Goal: Book appointment/travel/reservation

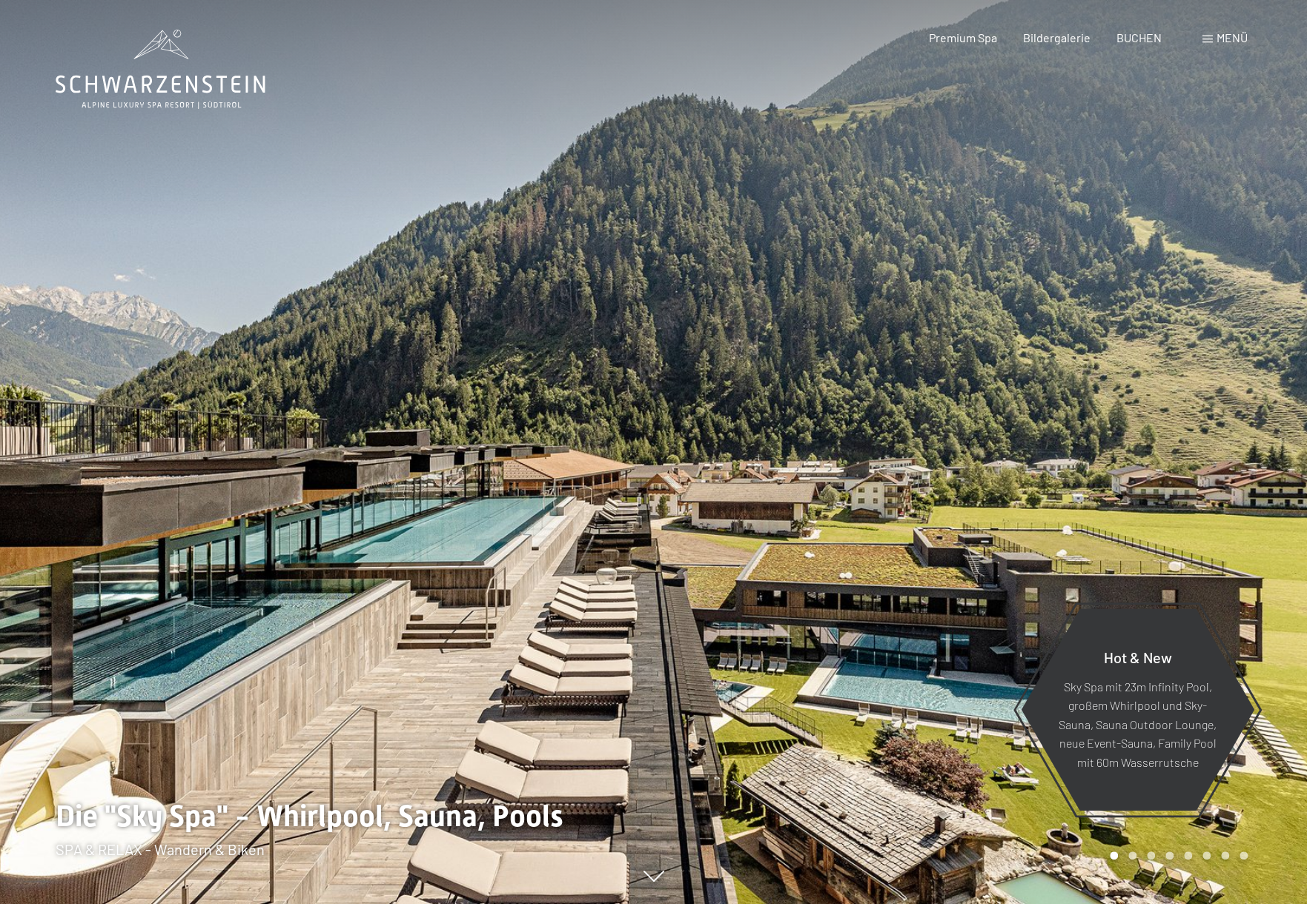
click at [1228, 39] on span "Menü" at bounding box center [1231, 37] width 31 height 14
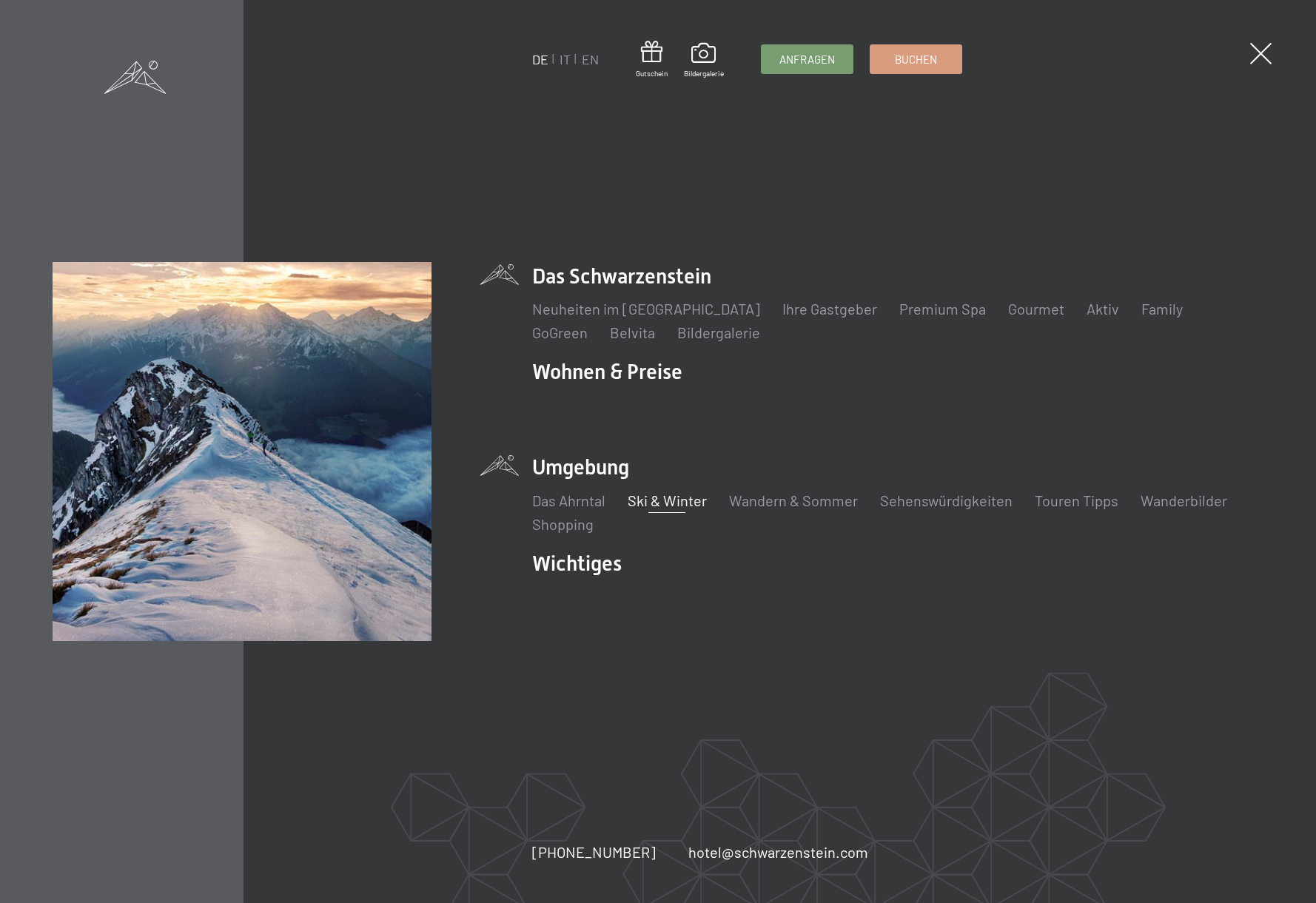
click at [681, 500] on link "Ski & Winter" at bounding box center [666, 500] width 79 height 18
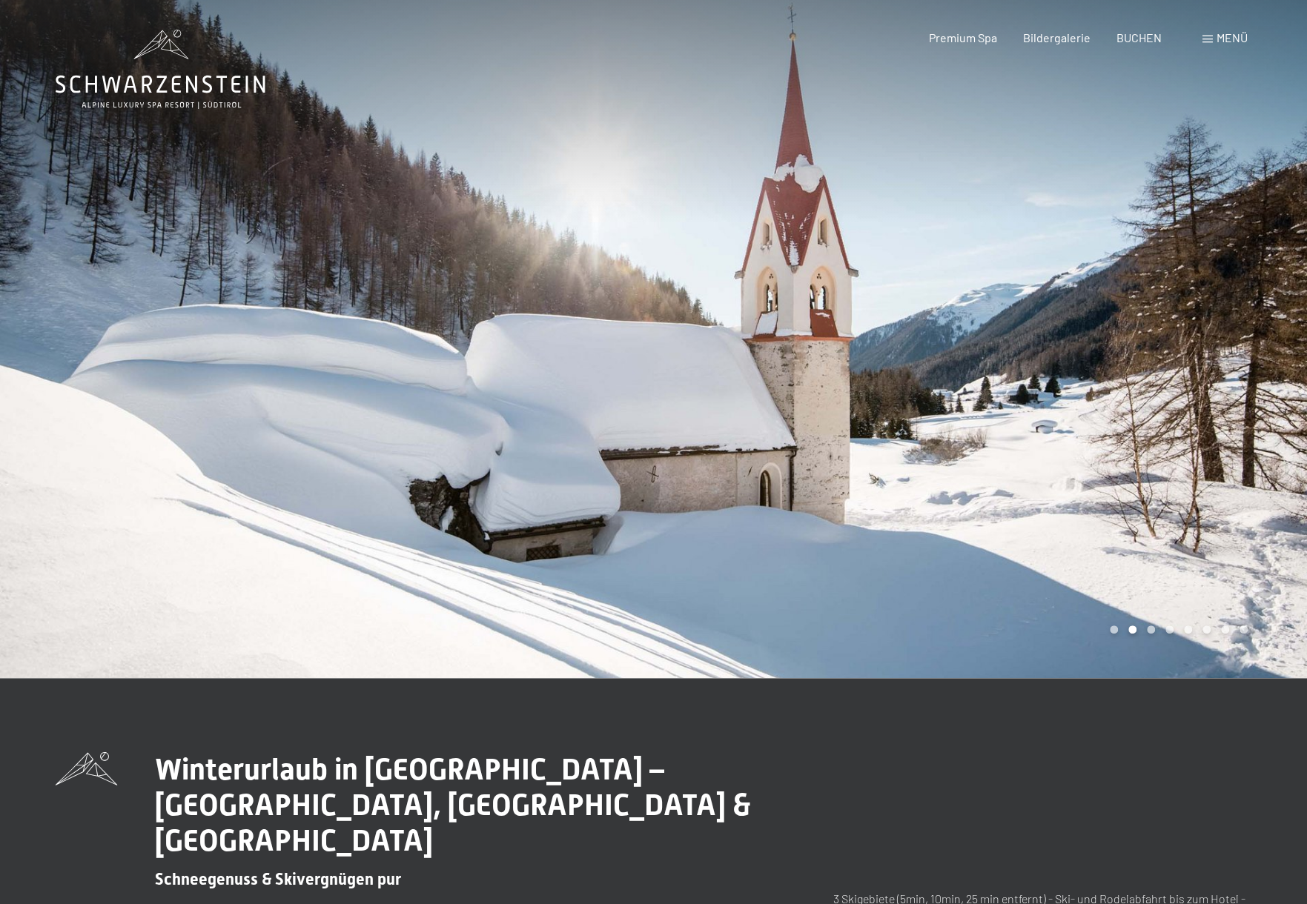
click at [1227, 30] on div "Buchen Anfragen Premium Spa Bildergalerie BUCHEN Menü DE IT EN Gutschein Bilder…" at bounding box center [1061, 38] width 371 height 16
drag, startPoint x: 1224, startPoint y: 33, endPoint x: 1226, endPoint y: 42, distance: 8.5
click at [1224, 33] on span "Menü" at bounding box center [1231, 37] width 31 height 14
